Goal: Find specific page/section: Find specific page/section

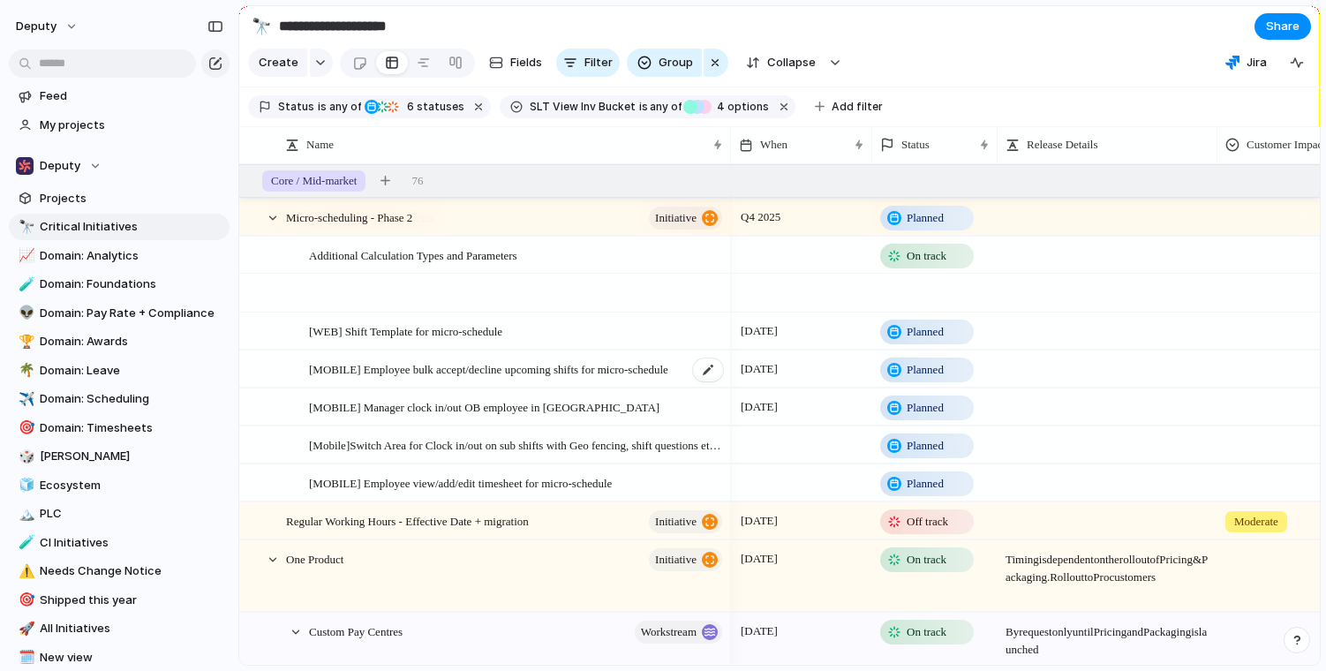
scroll to position [136, 0]
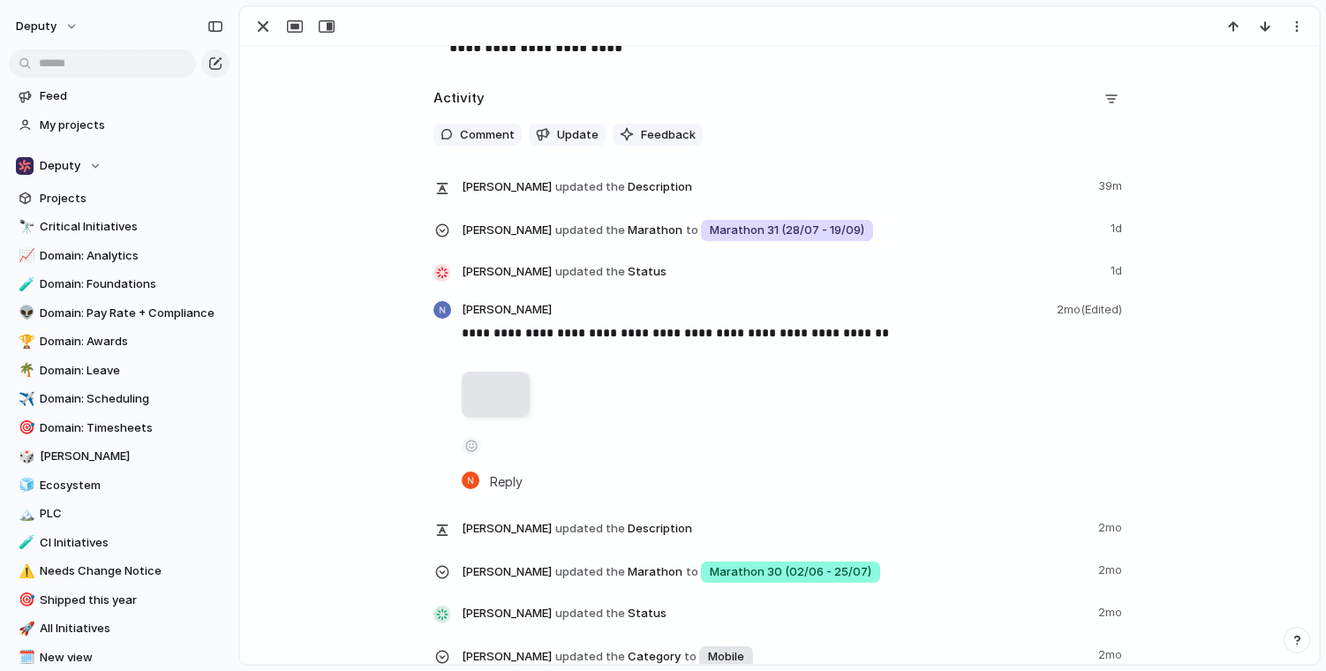
scroll to position [1757, 0]
